Goal: Find specific page/section: Find specific page/section

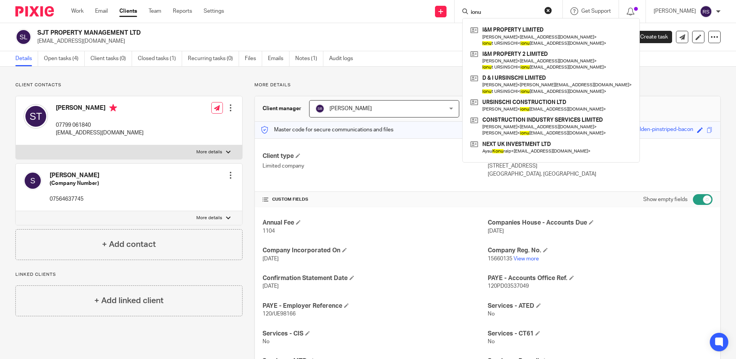
type input "ionu"
drag, startPoint x: 490, startPoint y: 10, endPoint x: 440, endPoint y: 10, distance: 49.7
click at [440, 10] on div "Send new email Create task Add client ionu I&M PROPERTY LIMITED Mihai < florari…" at bounding box center [486, 11] width 501 height 23
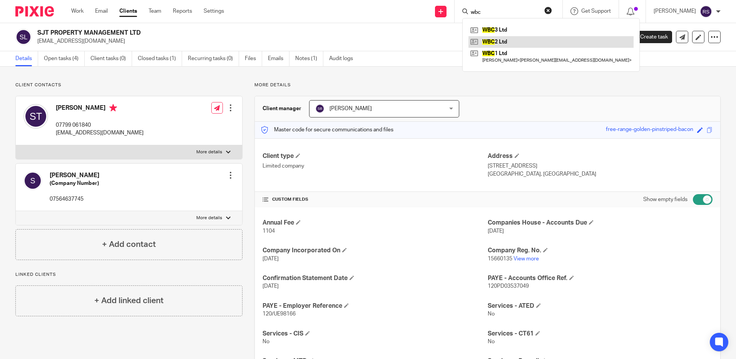
type input "wbc"
click at [505, 39] on link at bounding box center [551, 42] width 165 height 12
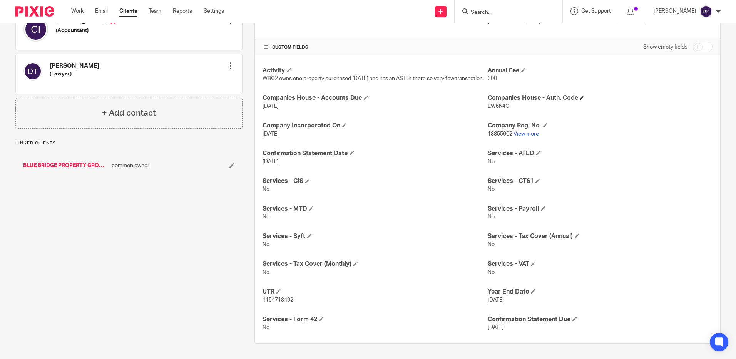
scroll to position [168, 0]
